Goal: Information Seeking & Learning: Learn about a topic

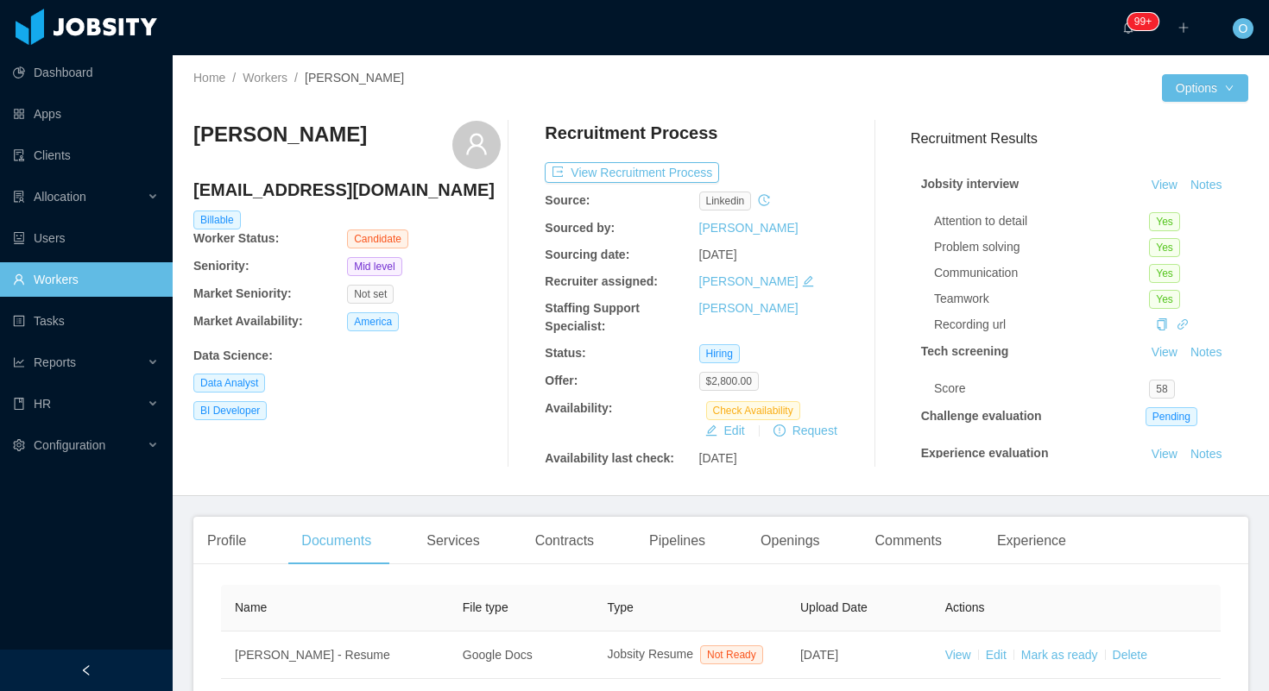
scroll to position [155, 0]
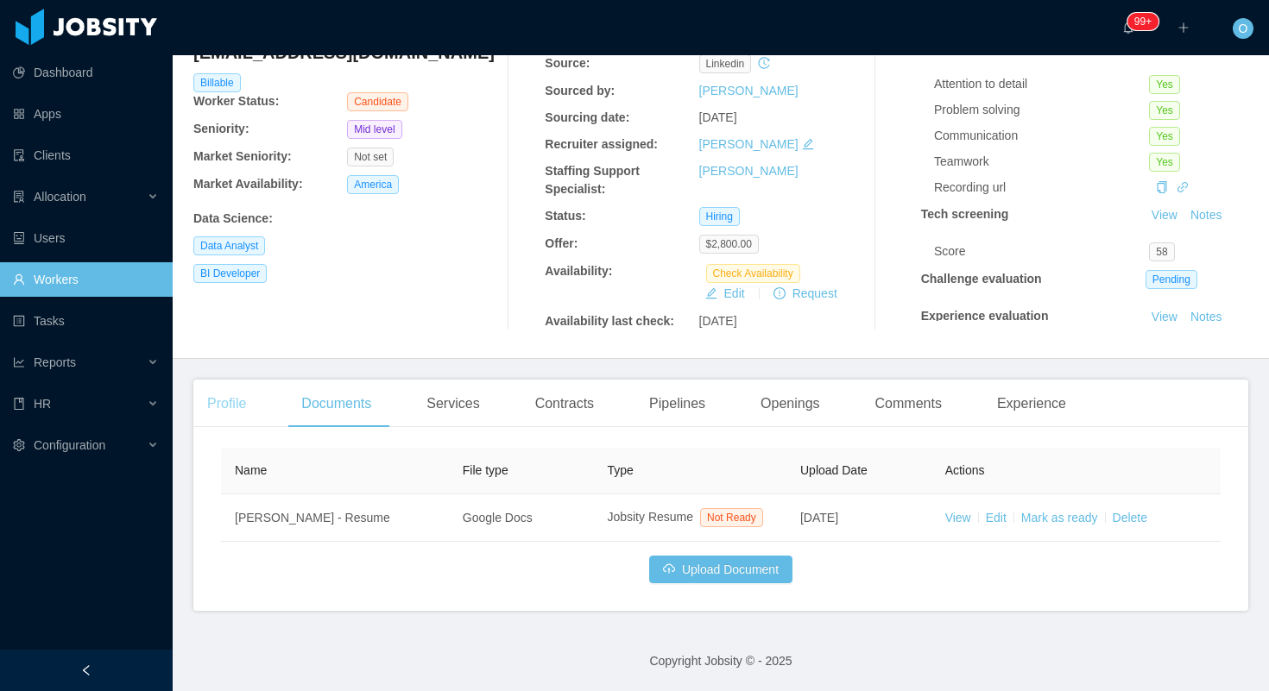
click at [227, 380] on div "Profile" at bounding box center [226, 404] width 66 height 48
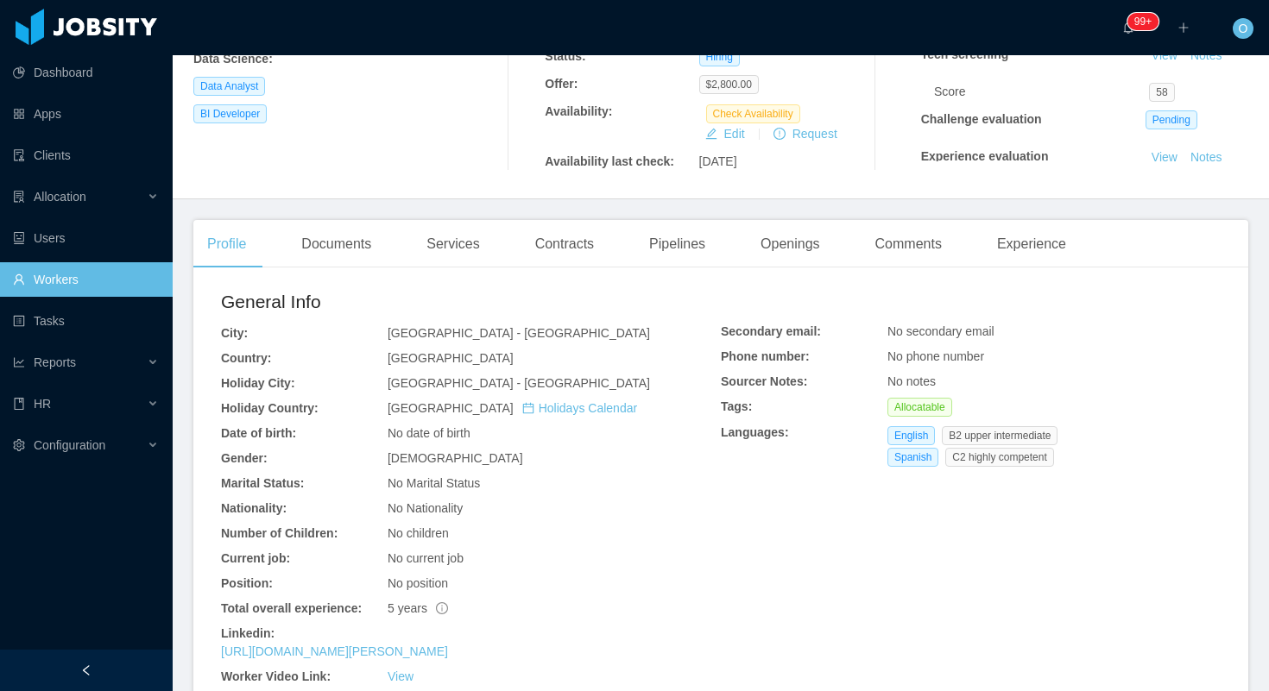
scroll to position [298, 0]
click at [368, 654] on link "https://www.linkedin.com/in/david-pinedo-business-intelligence" at bounding box center [334, 651] width 227 height 14
click at [1040, 242] on div "Experience" at bounding box center [1031, 243] width 97 height 48
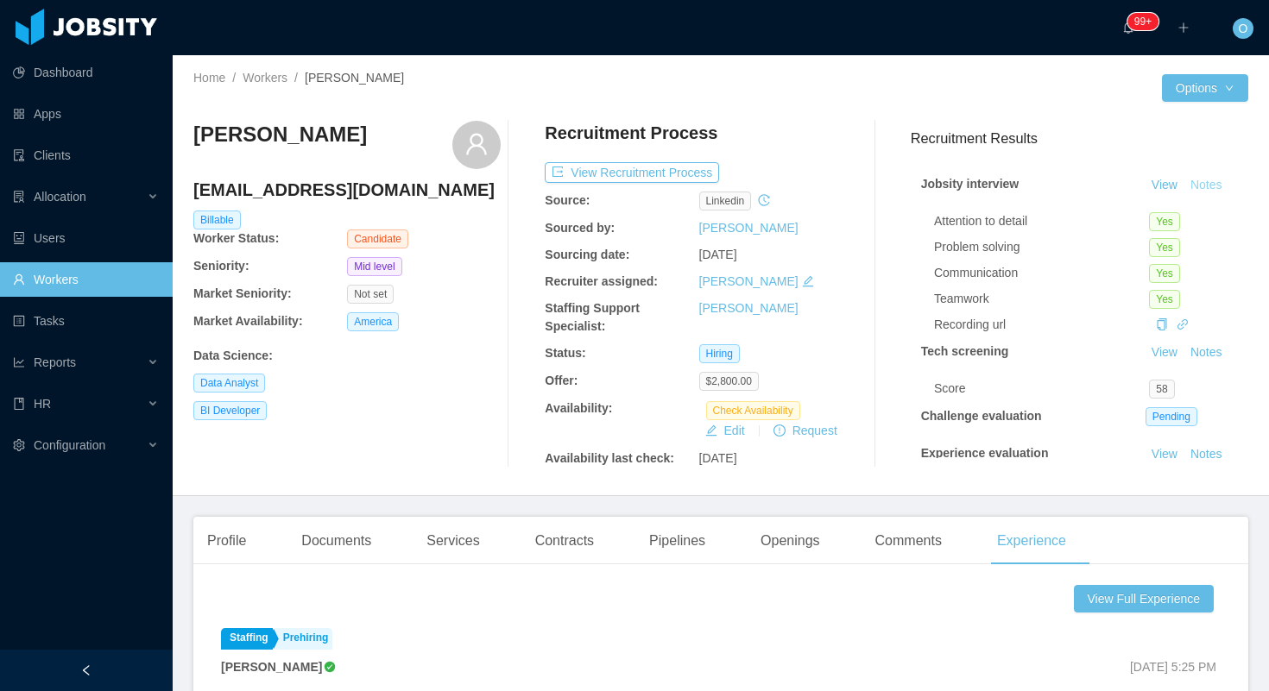
click at [1219, 181] on button "Notes" at bounding box center [1206, 185] width 46 height 21
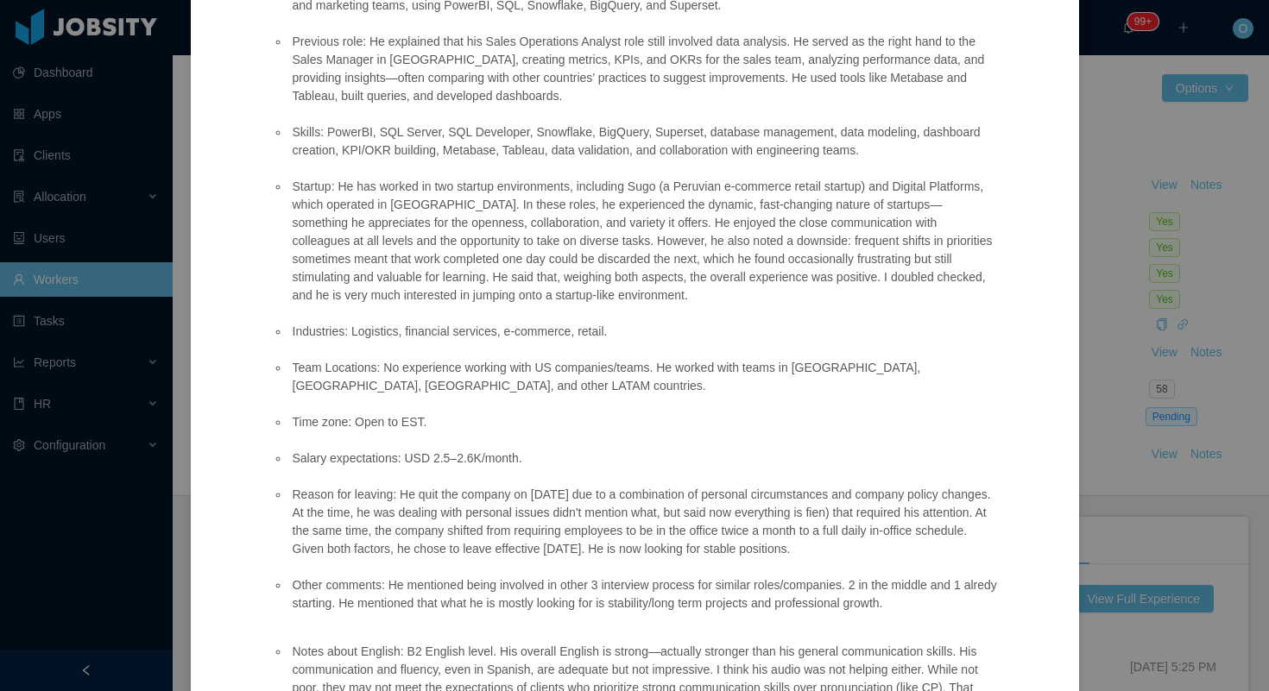
scroll to position [546, 0]
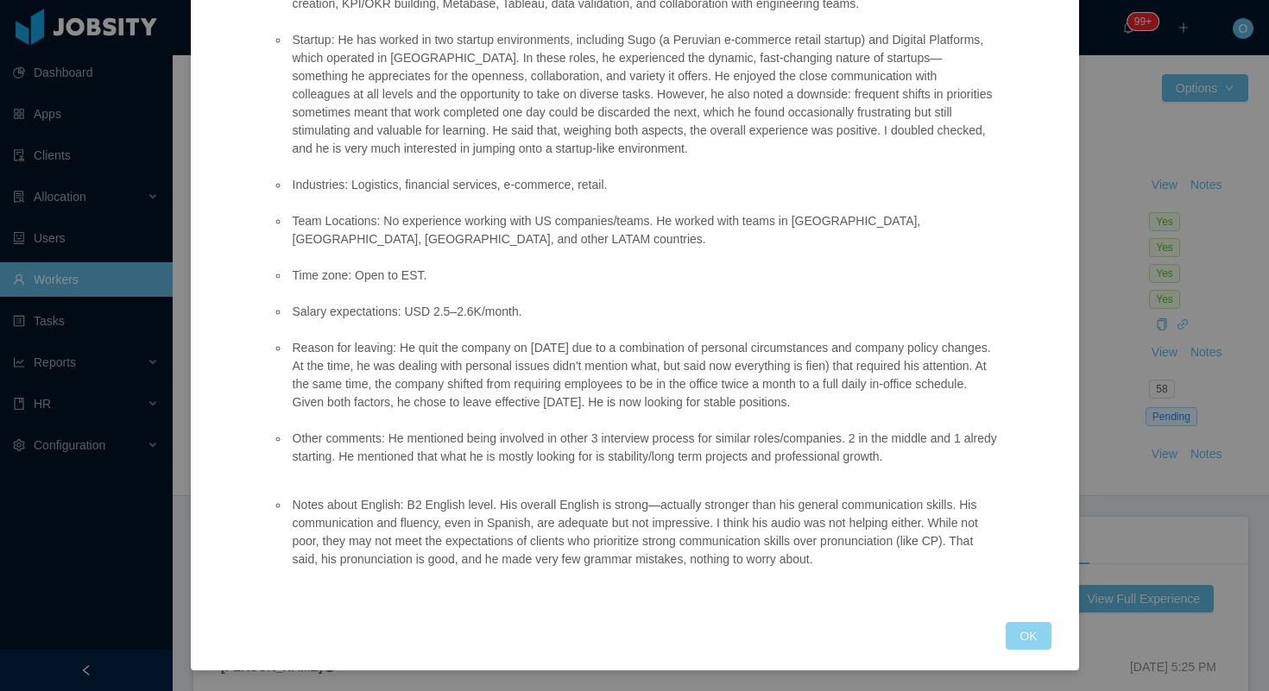
click at [1018, 629] on button "OK" at bounding box center [1027, 636] width 45 height 28
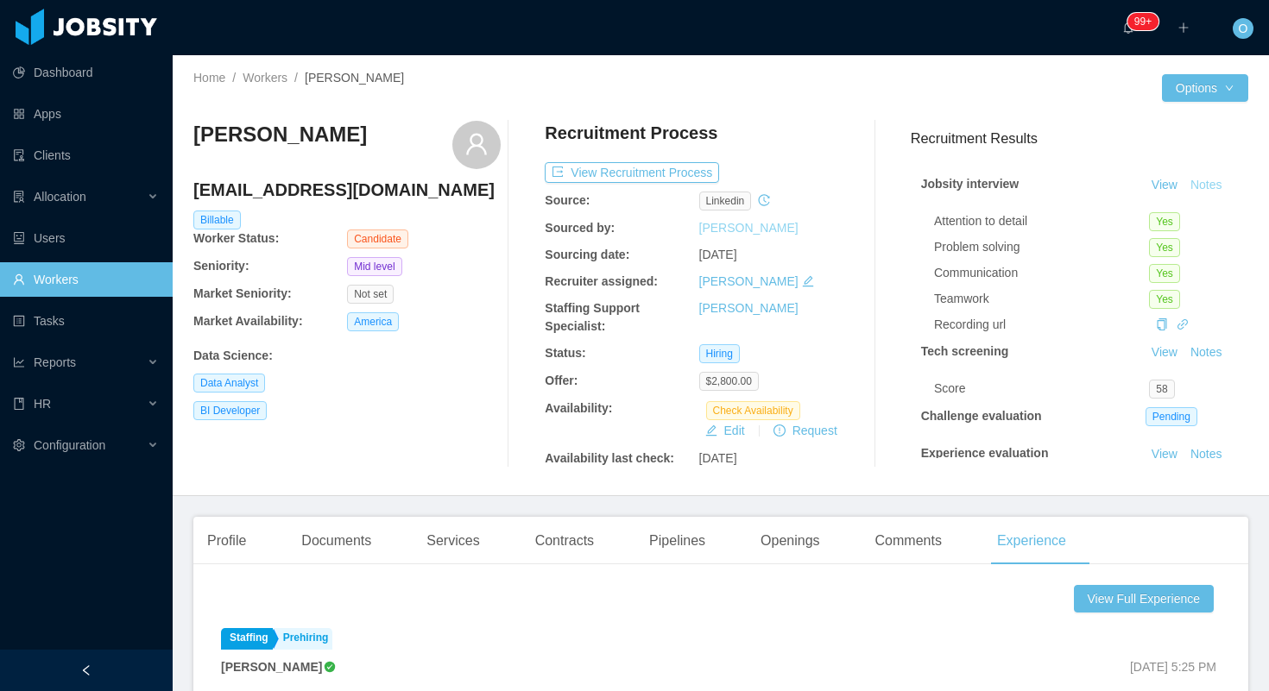
scroll to position [460, 0]
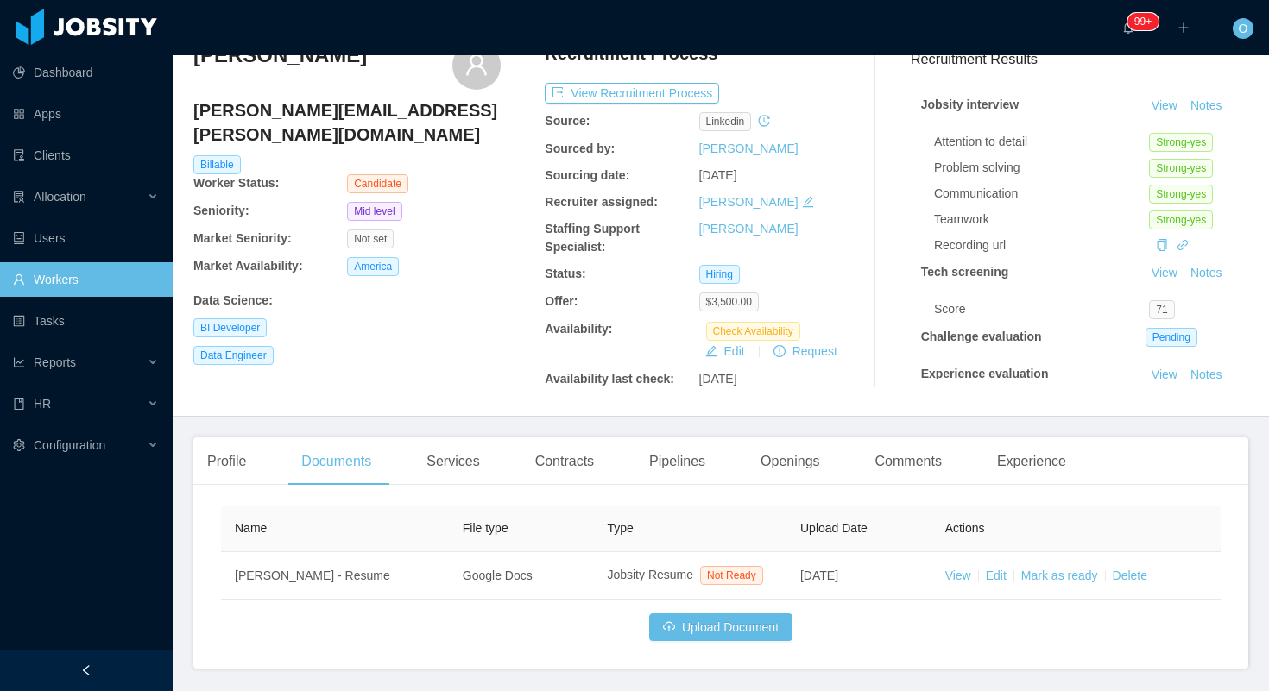
scroll to position [51, 0]
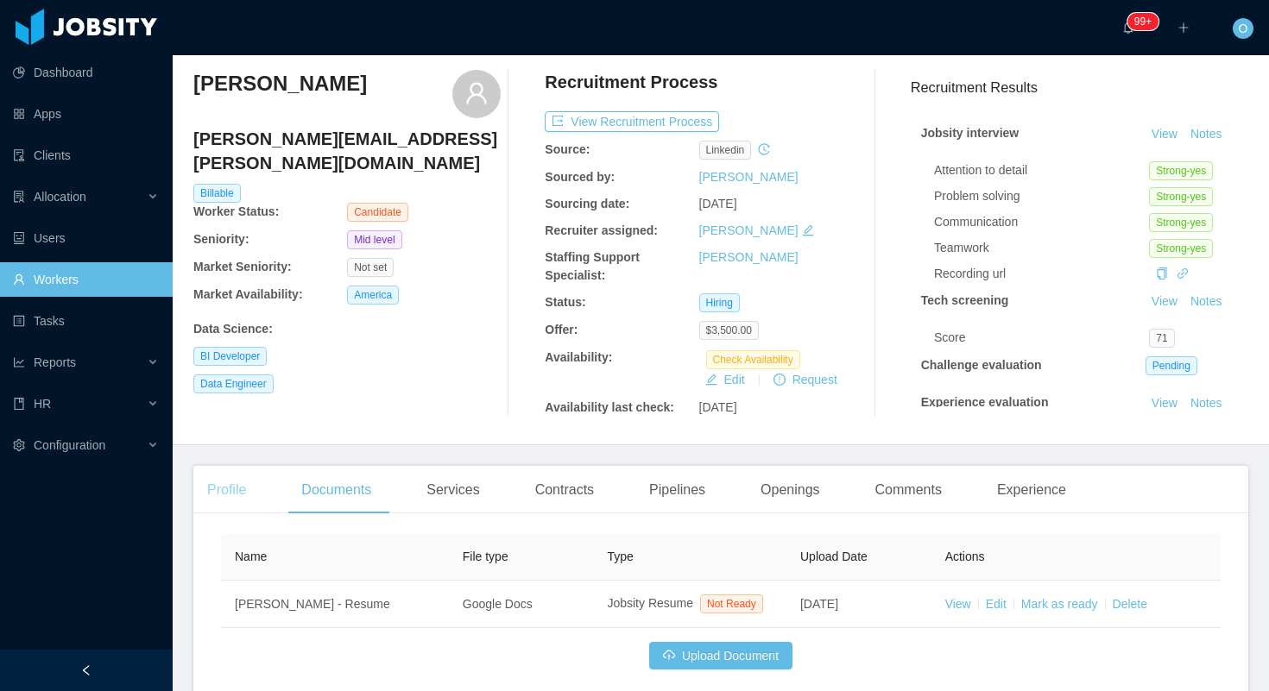
click at [234, 491] on div "Profile" at bounding box center [226, 490] width 66 height 48
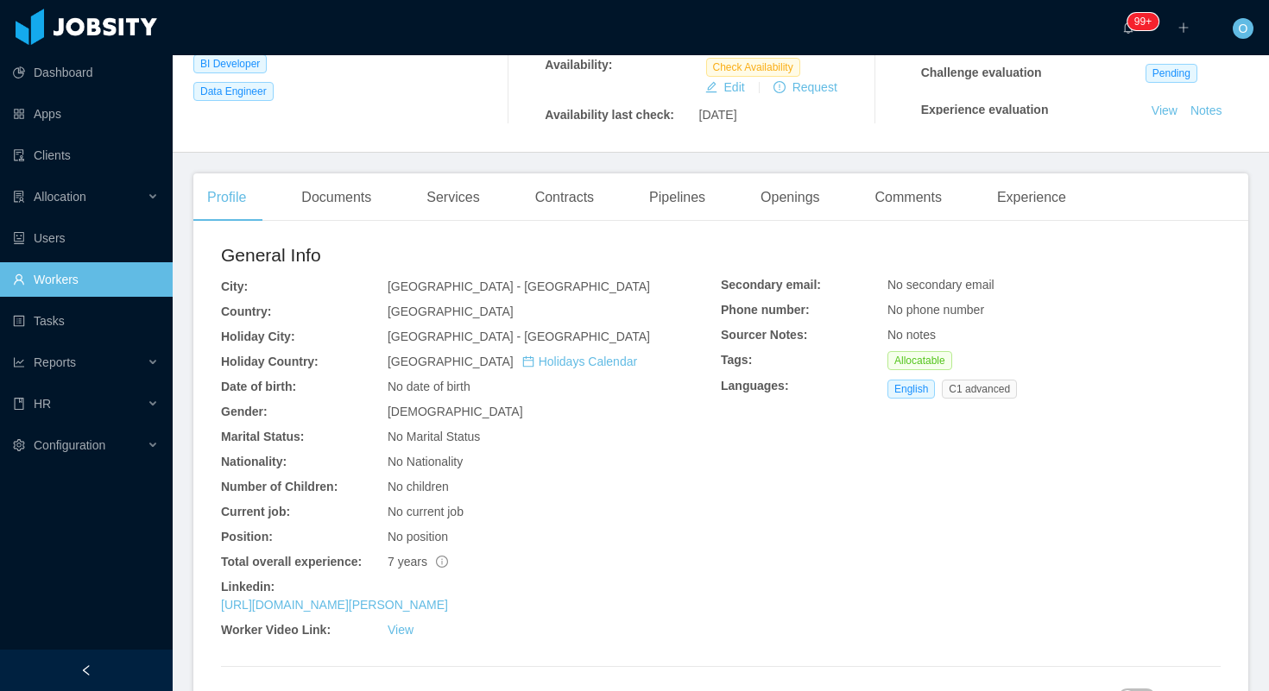
scroll to position [344, 0]
click at [448, 603] on link "https://www.linkedin.com/in/martin-fernandez-saldarriaga" at bounding box center [334, 604] width 227 height 14
click at [1043, 206] on div "Experience" at bounding box center [1031, 197] width 97 height 48
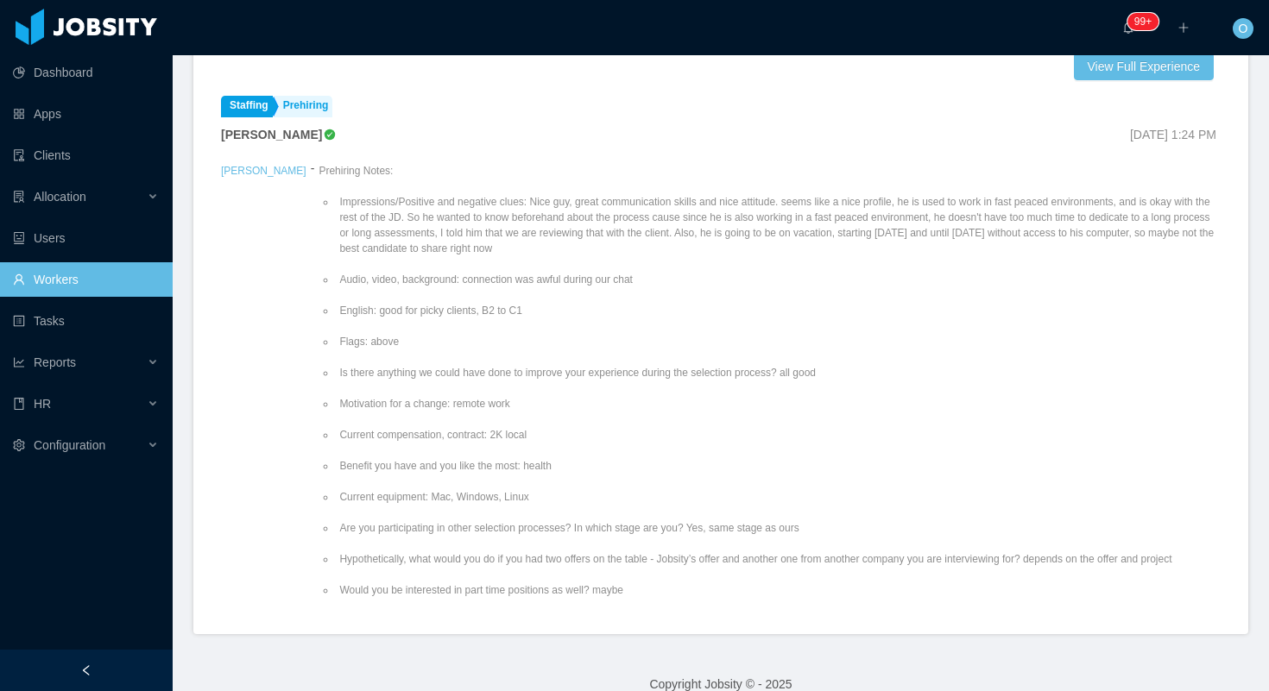
scroll to position [535, 0]
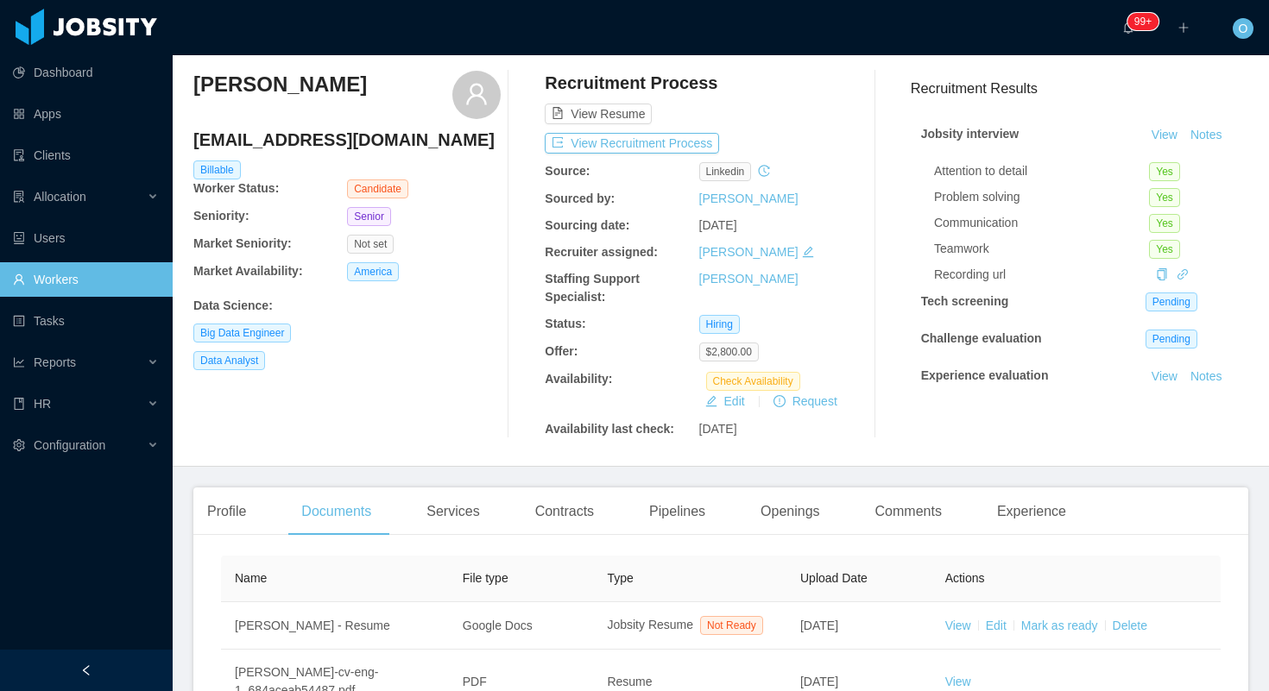
scroll to position [108, 0]
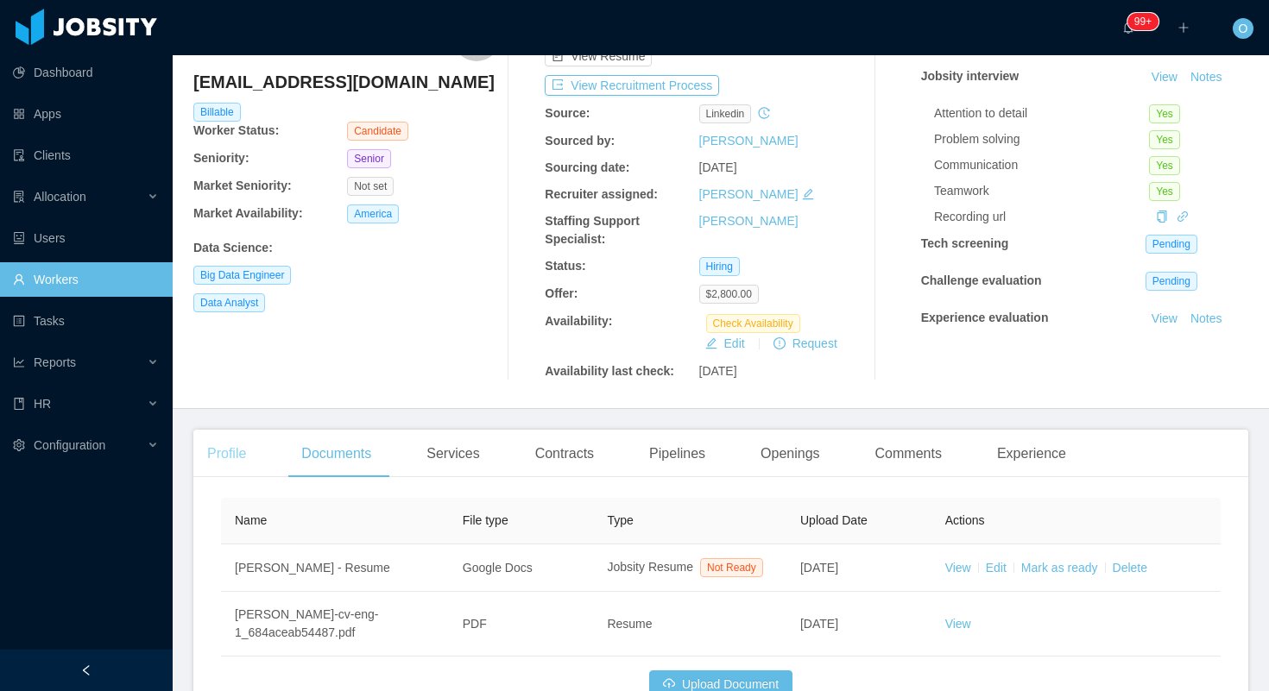
click at [244, 454] on div "Profile" at bounding box center [226, 454] width 66 height 48
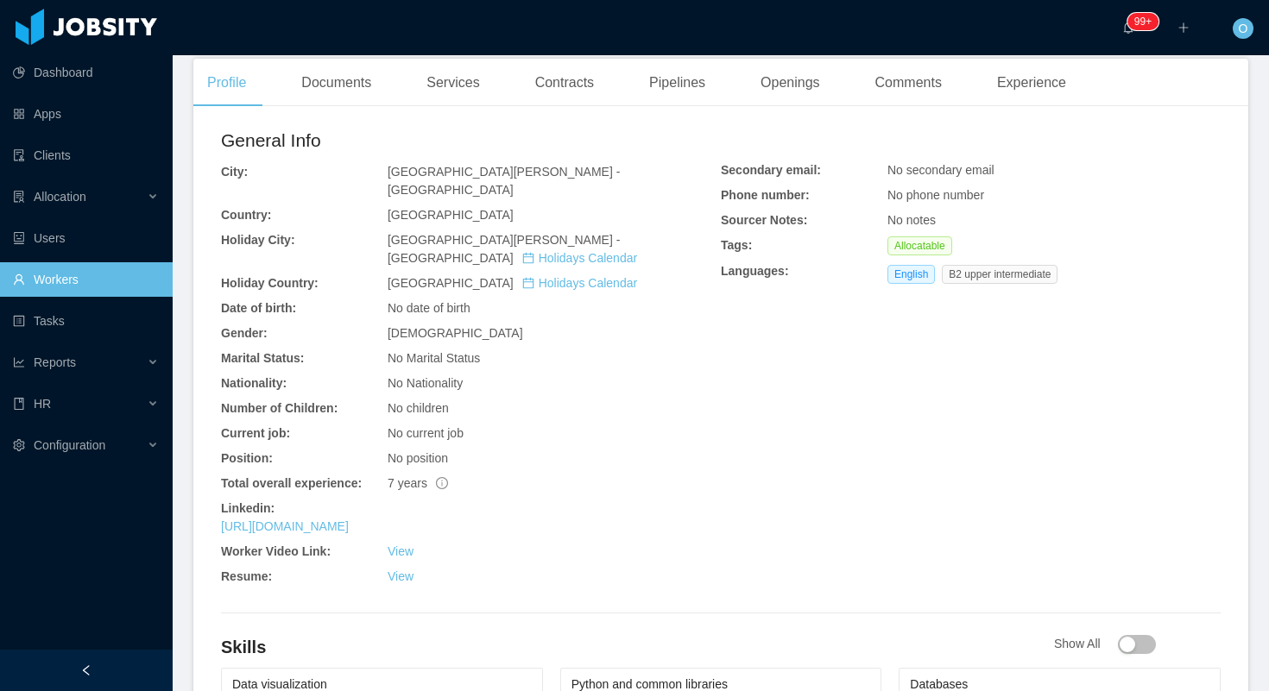
scroll to position [646, 0]
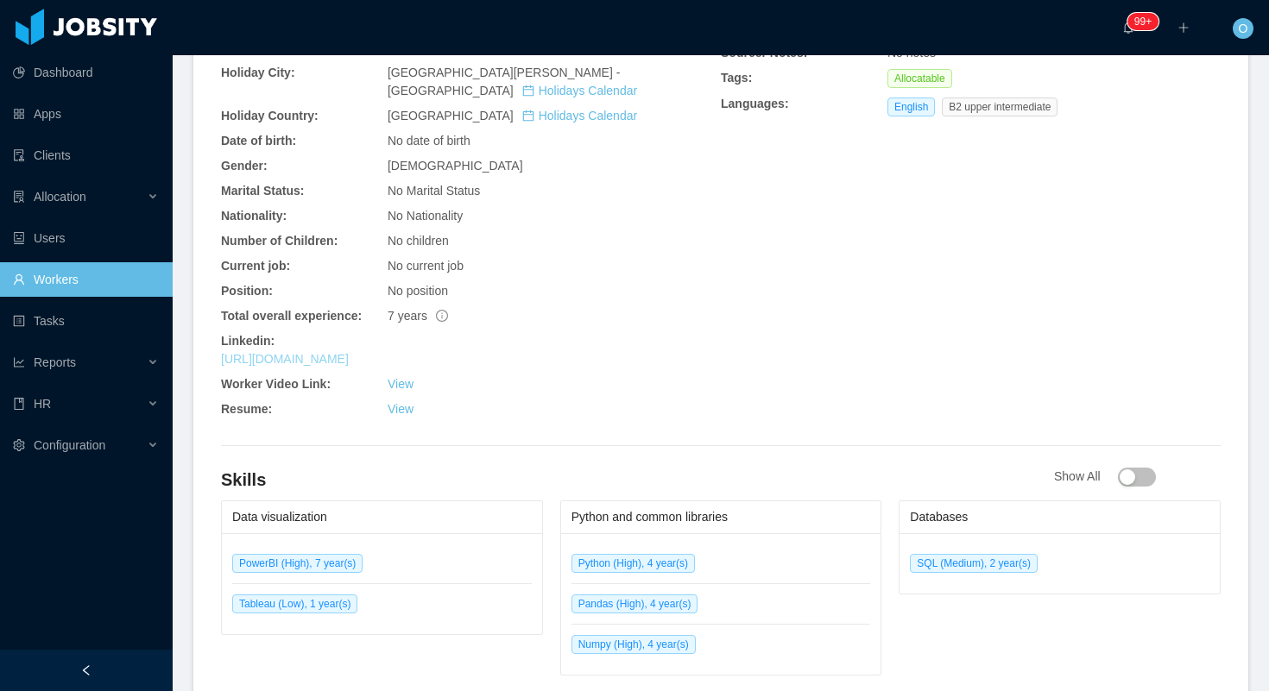
click at [349, 352] on link "https://www.linkedin.com/in/lucasewerton" at bounding box center [285, 359] width 128 height 14
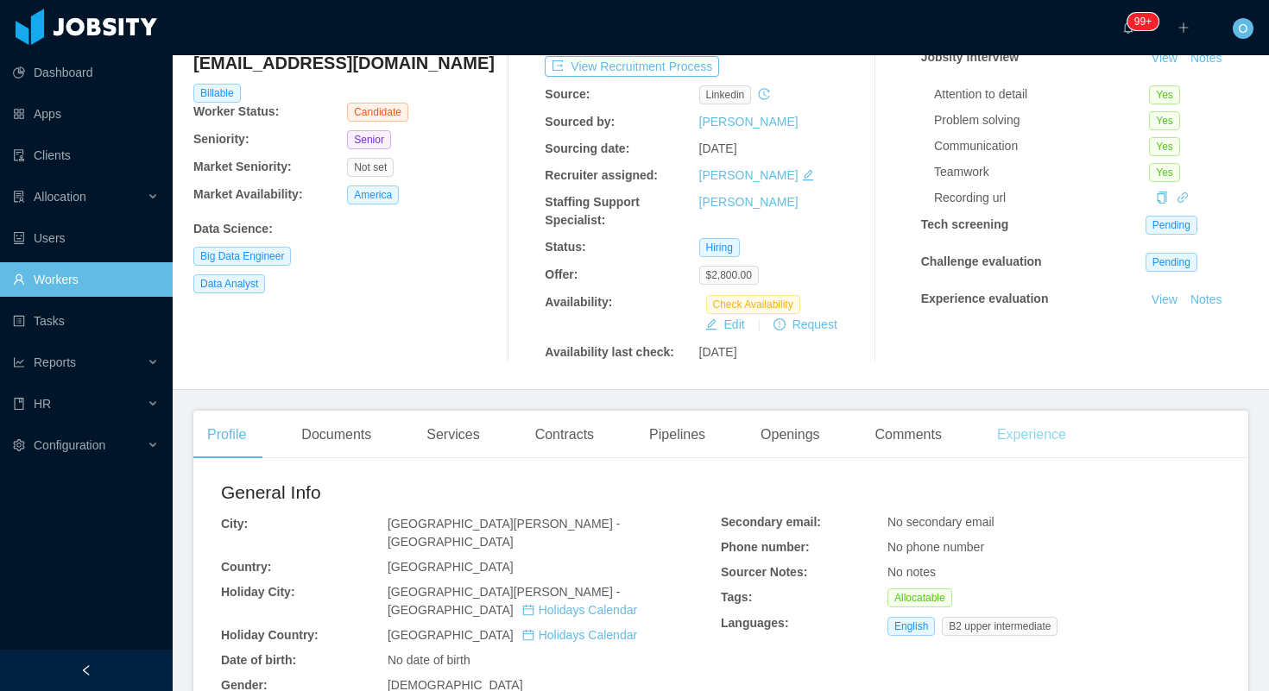
click at [1050, 436] on div "Experience" at bounding box center [1031, 435] width 97 height 48
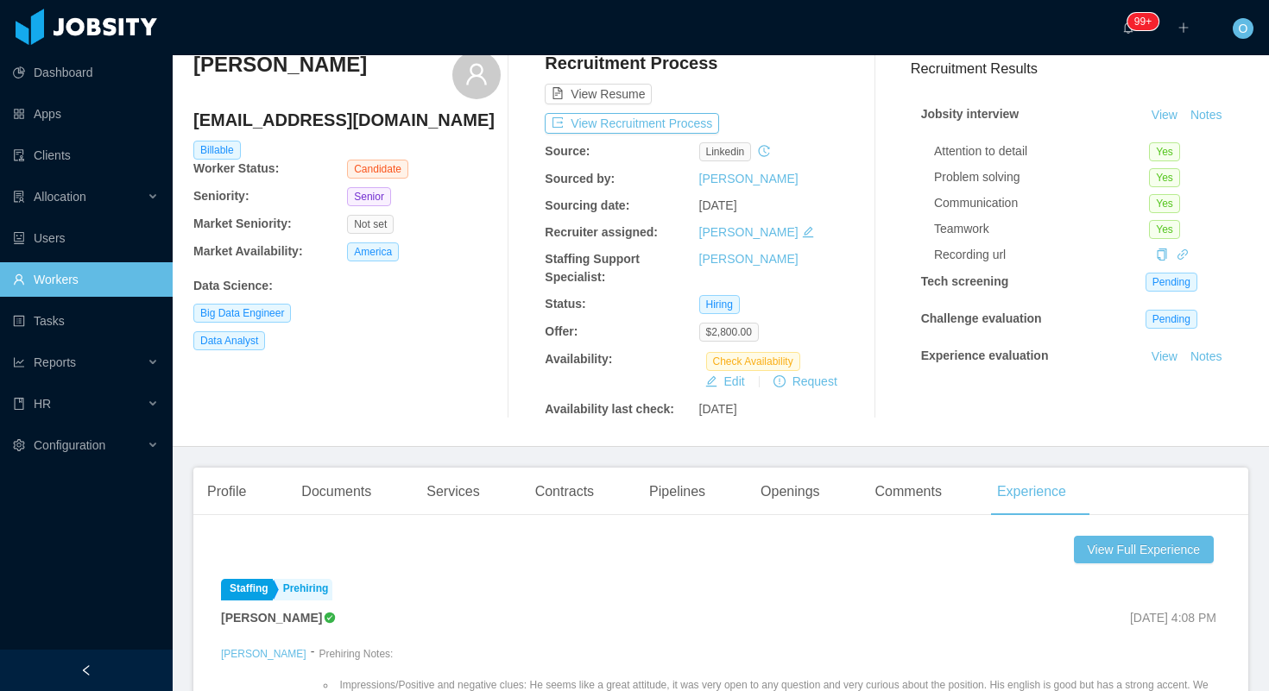
scroll to position [107, 0]
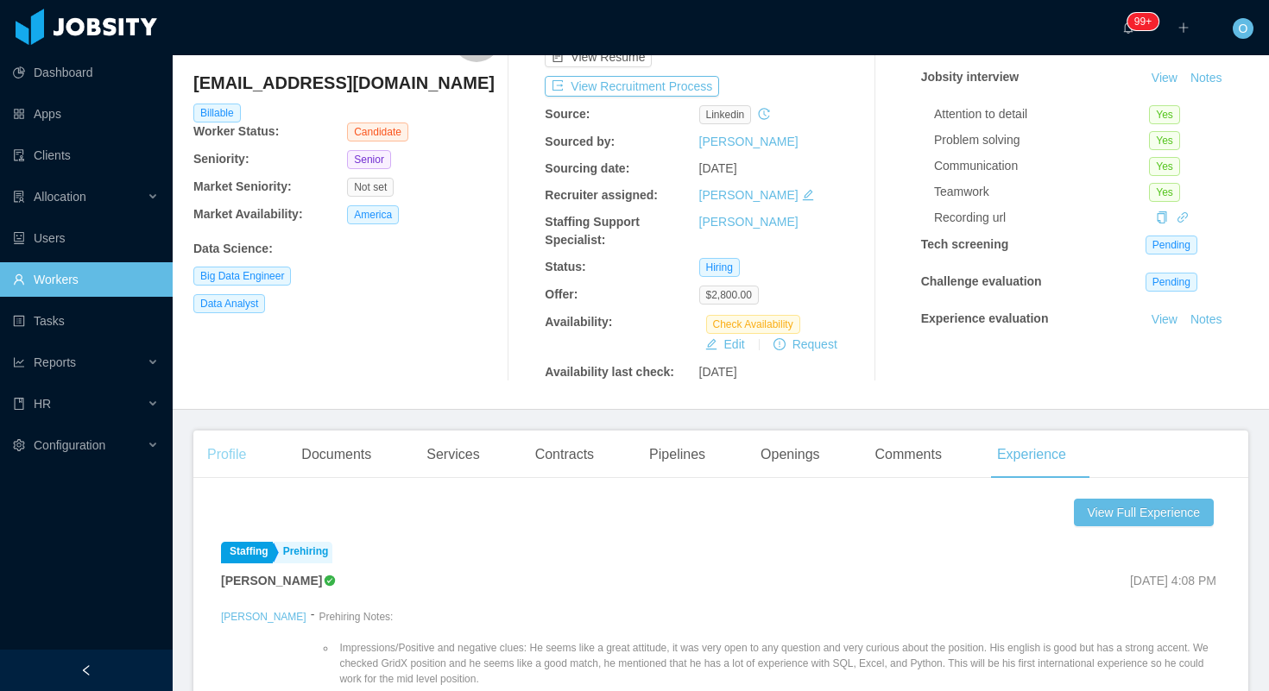
click at [227, 476] on div "Profile" at bounding box center [226, 455] width 66 height 48
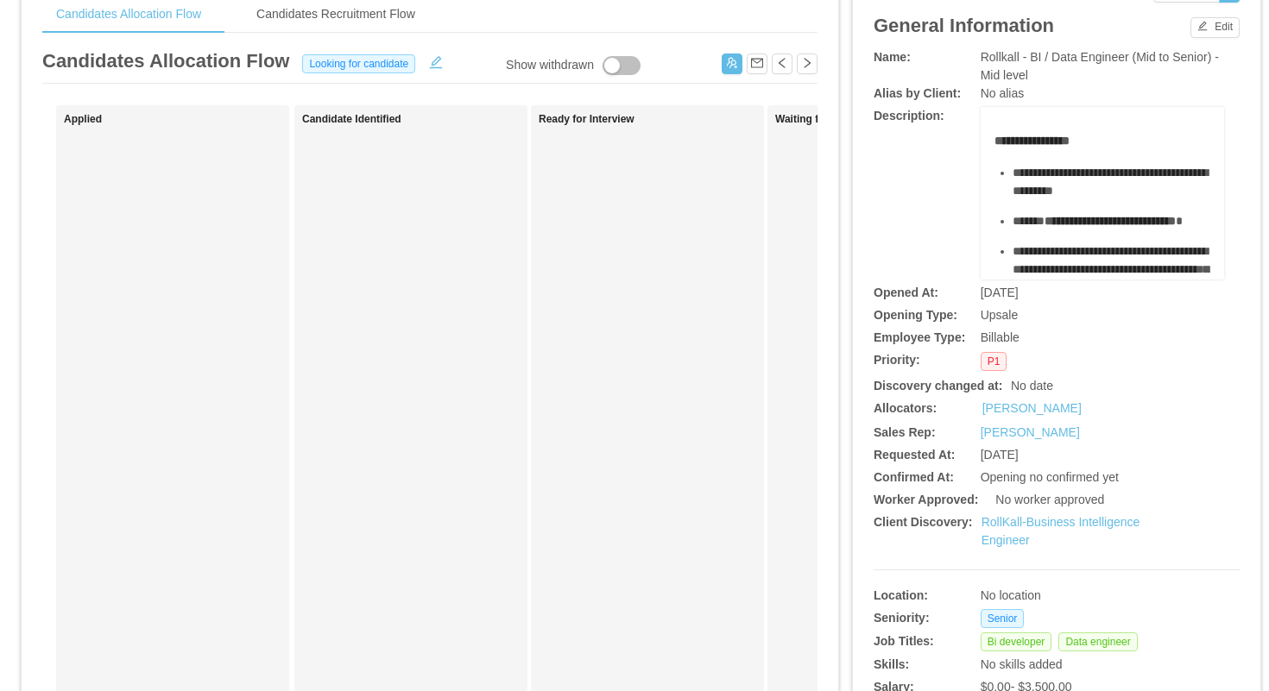
scroll to position [104, 0]
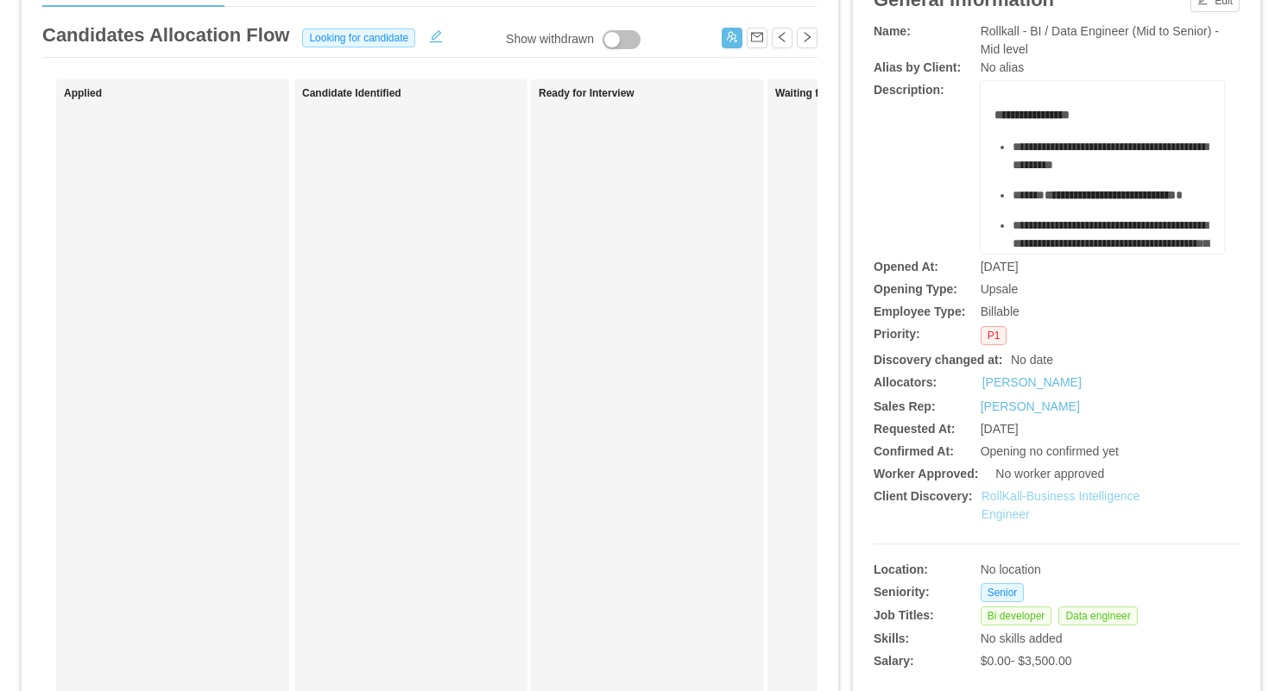
click at [1039, 500] on link "RollKall-Business Intelligence Engineer" at bounding box center [1060, 505] width 159 height 32
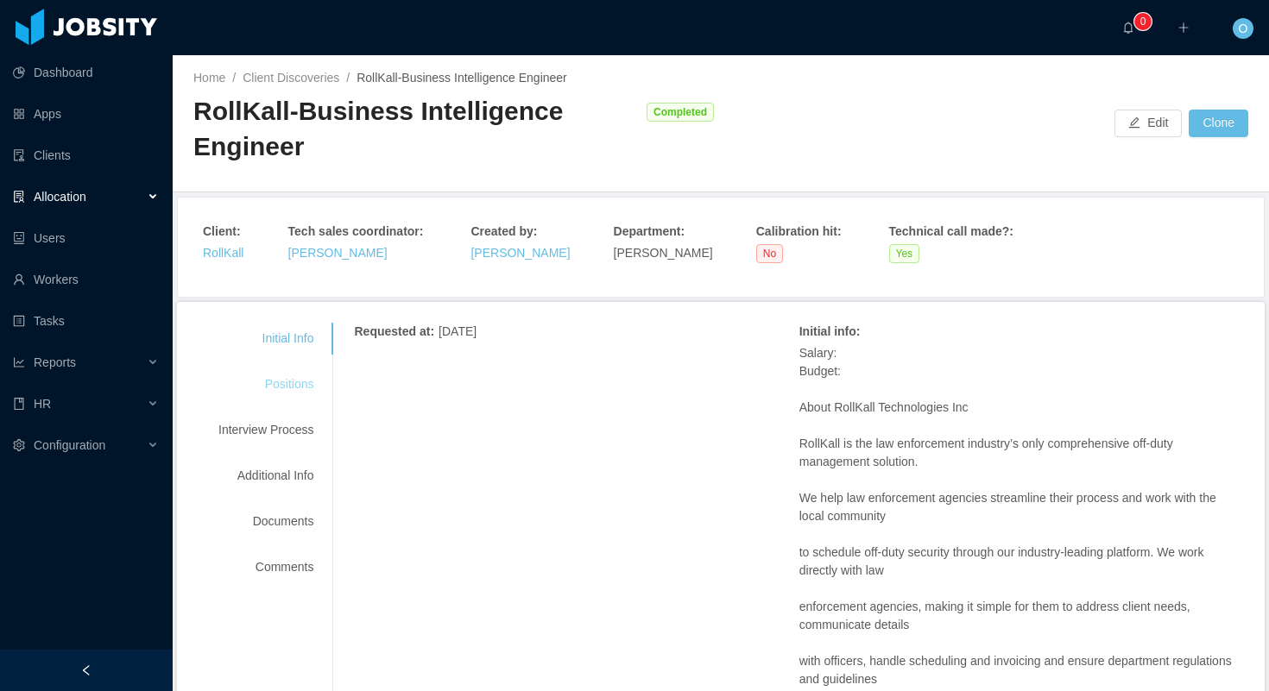
click at [296, 384] on div "Positions" at bounding box center [266, 384] width 136 height 32
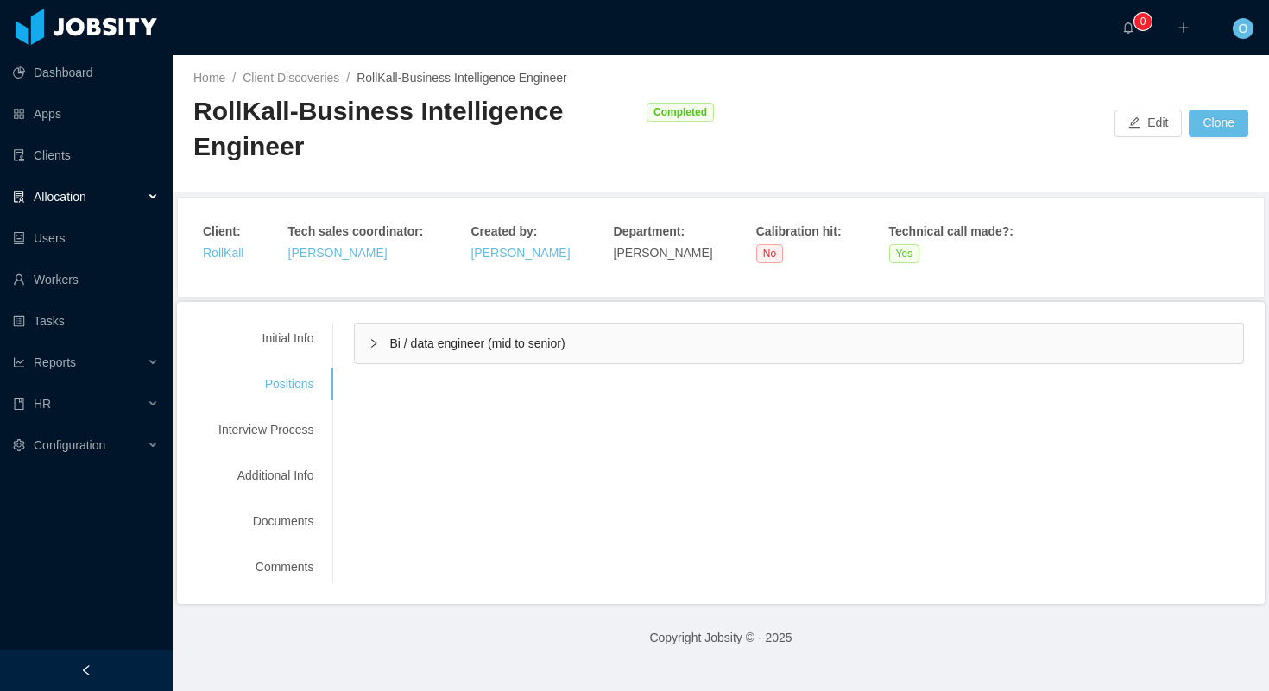
click at [368, 347] on div "Bi / data engineer (mid to senior)" at bounding box center [799, 344] width 888 height 40
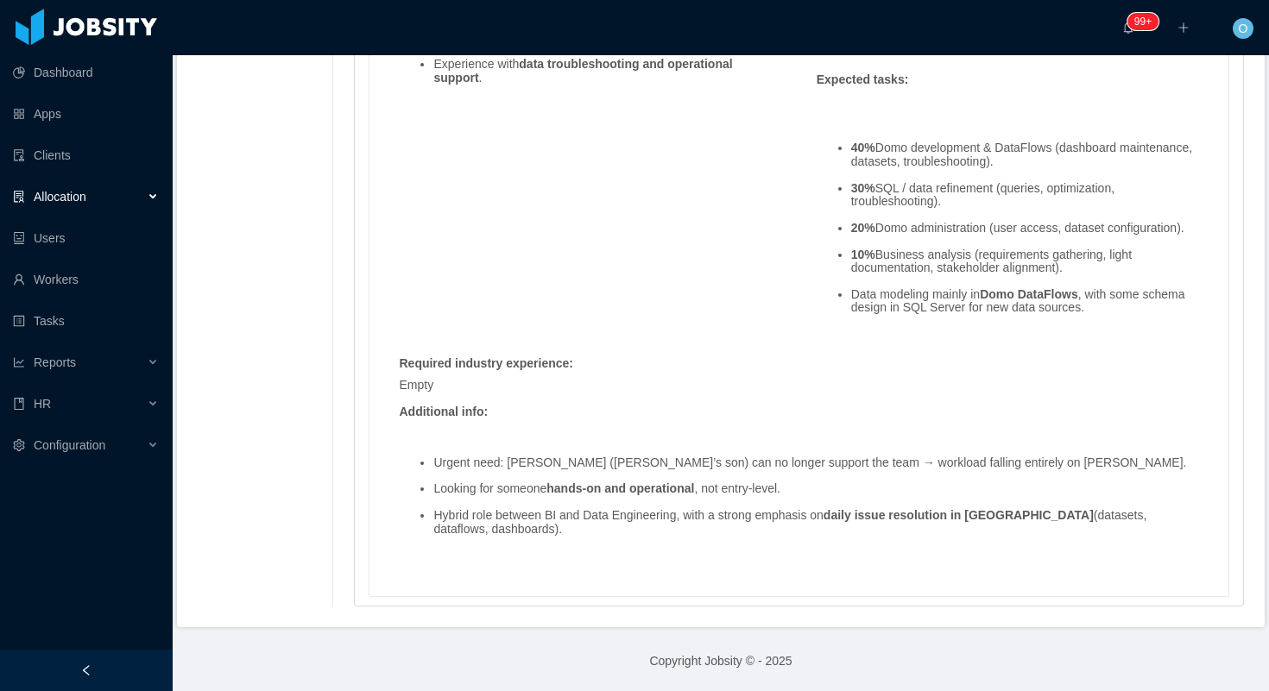
scroll to position [1370, 0]
